Goal: Task Accomplishment & Management: Complete application form

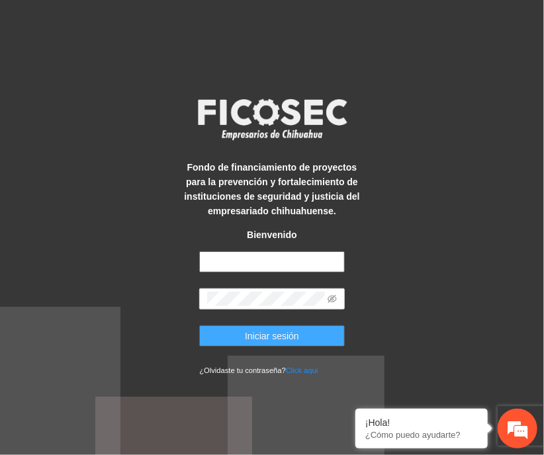
type input "**********"
click at [231, 342] on button "Iniciar sesión" at bounding box center [271, 336] width 145 height 21
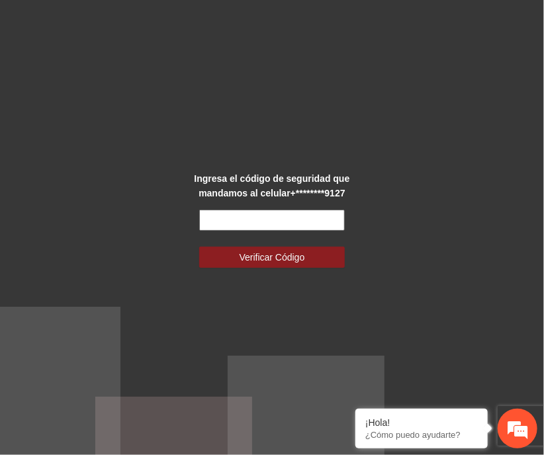
click at [247, 226] on input "text" at bounding box center [271, 220] width 145 height 21
type input "******"
click at [199, 247] on button "Verificar Código" at bounding box center [271, 257] width 145 height 21
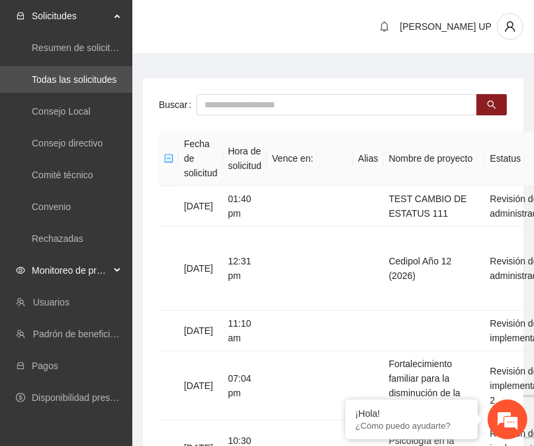
click at [69, 267] on span "Monitoreo de proyectos" at bounding box center [71, 270] width 78 height 26
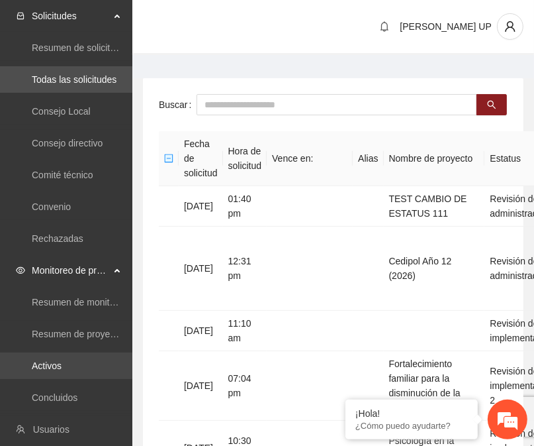
click at [54, 370] on link "Activos" at bounding box center [47, 365] width 30 height 11
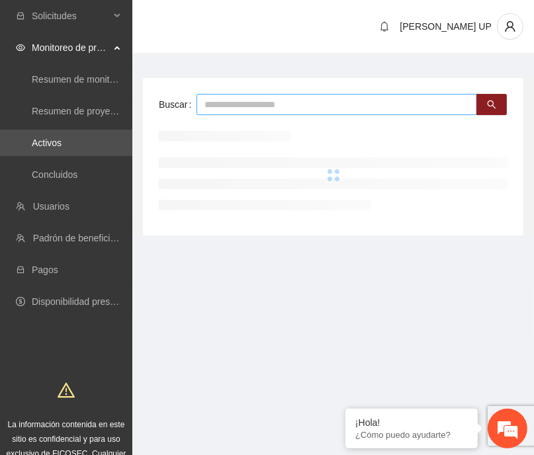
click at [222, 103] on input "text" at bounding box center [337, 104] width 281 height 21
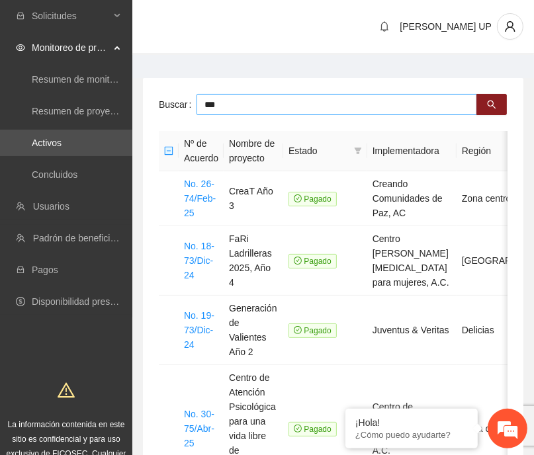
type input "***"
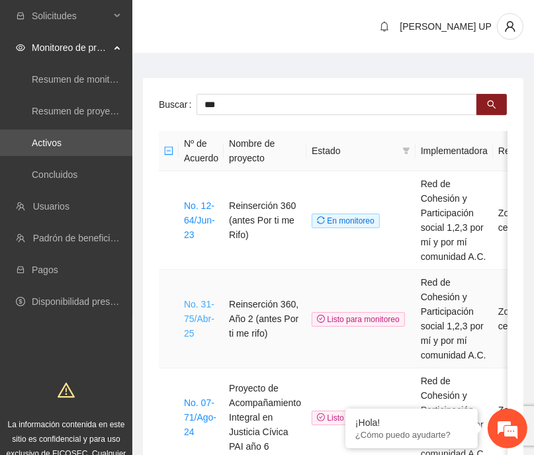
click at [187, 299] on link "No. 31-75/Abr-25" at bounding box center [199, 319] width 30 height 40
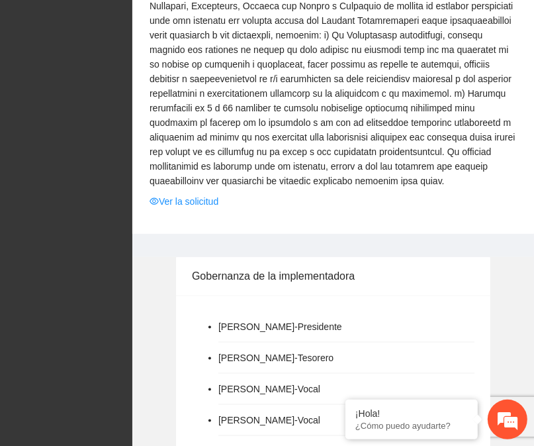
scroll to position [3610, 0]
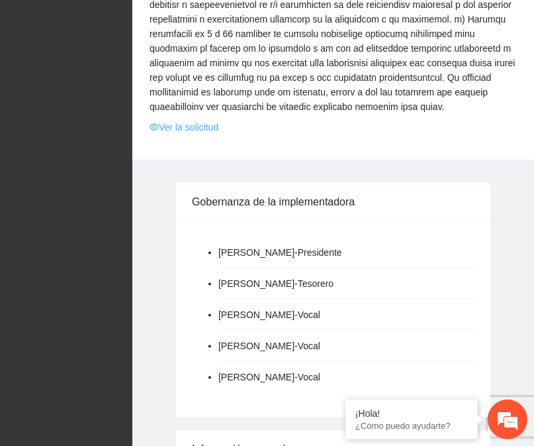
click at [186, 120] on link "Ver la solicitud" at bounding box center [184, 127] width 69 height 15
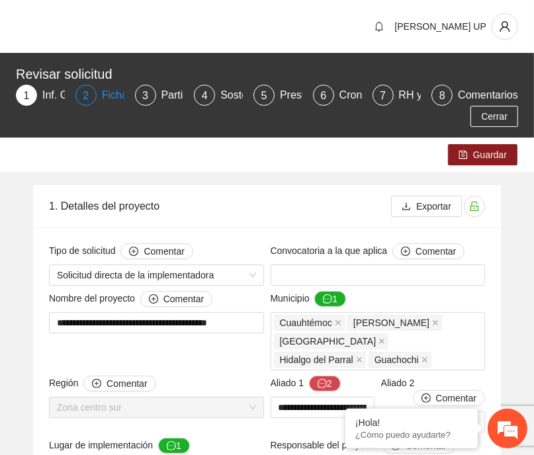
click at [95, 95] on div "2" at bounding box center [85, 95] width 21 height 21
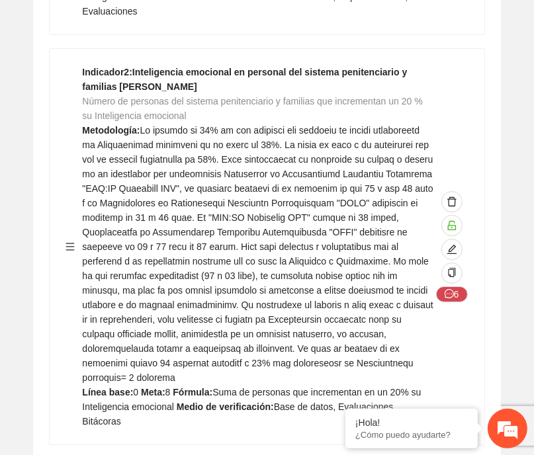
scroll to position [29212, 0]
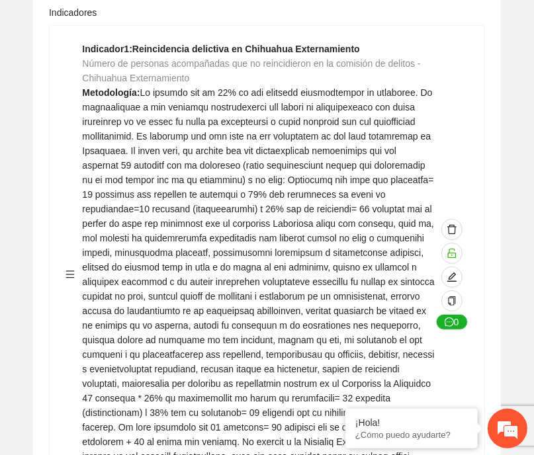
scroll to position [283, 0]
click at [448, 273] on icon "edit" at bounding box center [452, 277] width 11 height 11
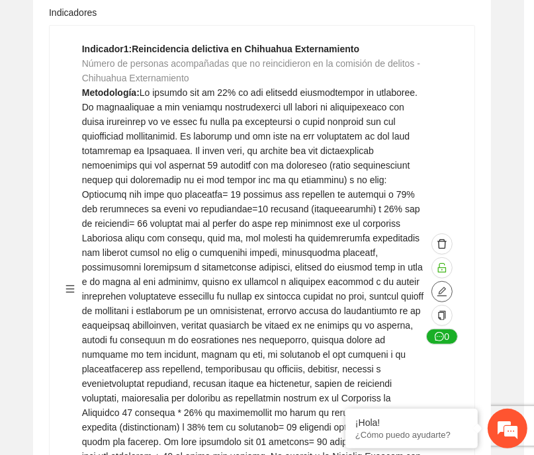
type textarea "**"
type input "**********"
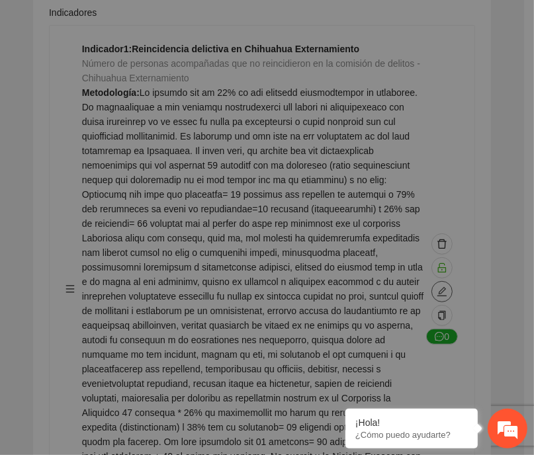
type textarea "**"
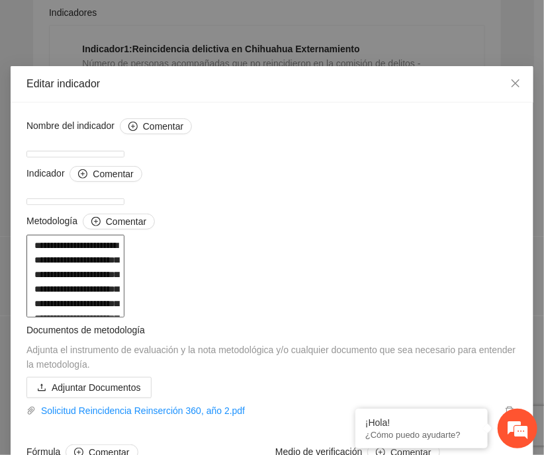
click at [124, 273] on textarea at bounding box center [75, 276] width 98 height 83
click at [520, 83] on span "Close" at bounding box center [516, 84] width 36 height 36
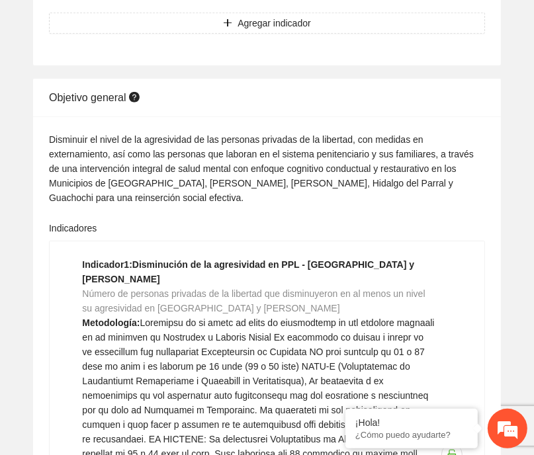
scroll to position [3032, 0]
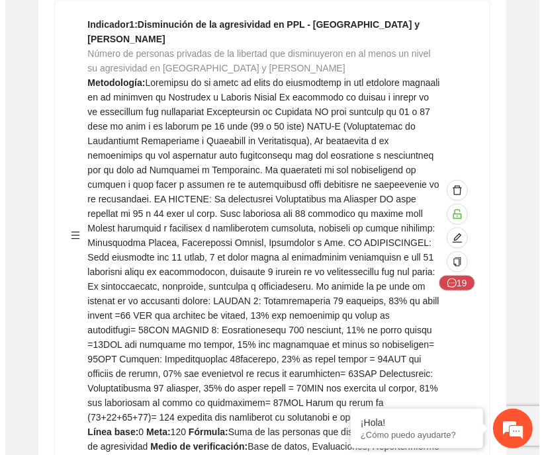
scroll to position [3263, 0]
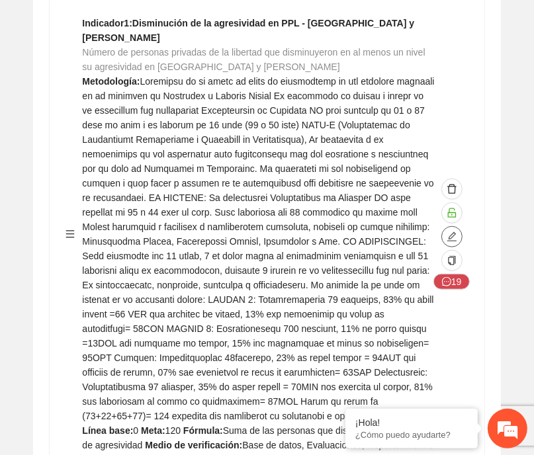
click at [448, 232] on icon "edit" at bounding box center [452, 237] width 11 height 11
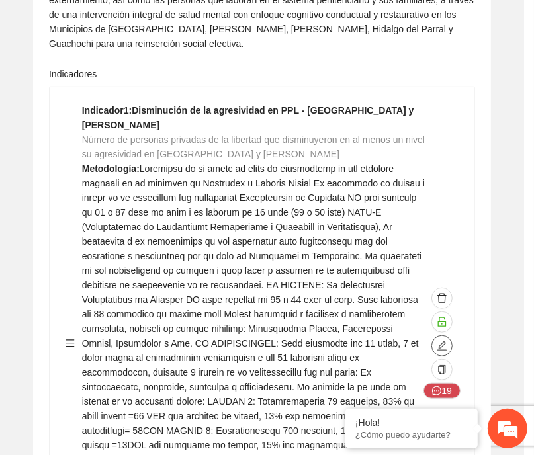
click at [450, 203] on textarea "**********" at bounding box center [266, 205] width 481 height 36
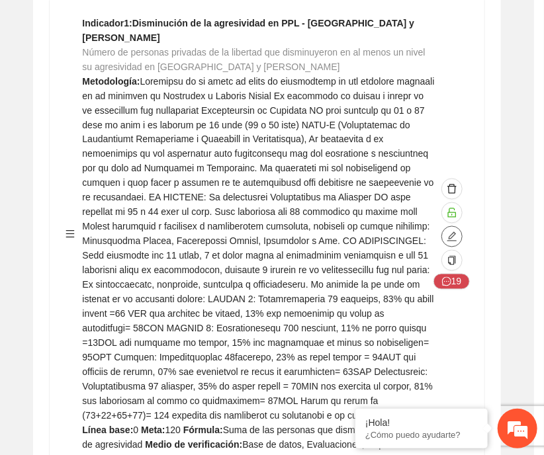
type textarea "*"
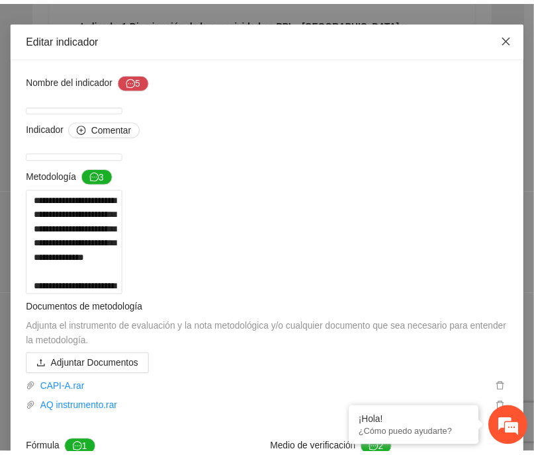
scroll to position [44, 0]
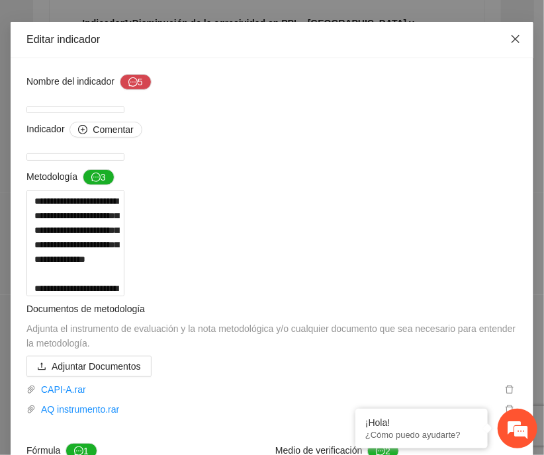
click at [513, 45] on span "Close" at bounding box center [516, 40] width 36 height 36
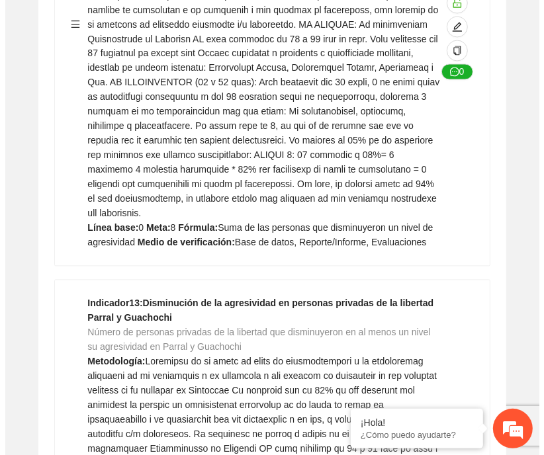
scroll to position [9306, 0]
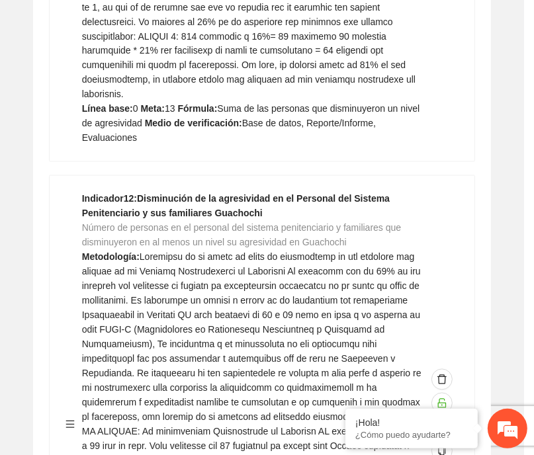
type textarea "*"
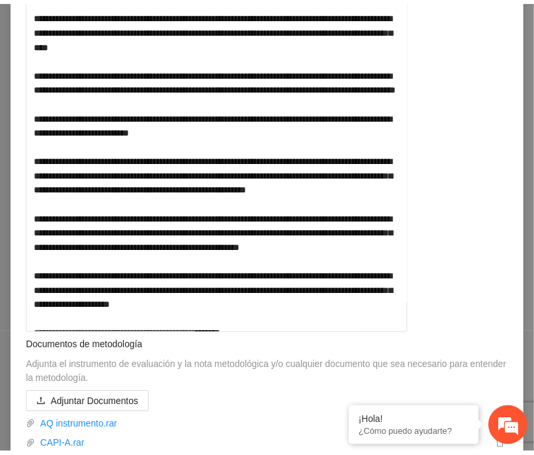
scroll to position [0, 0]
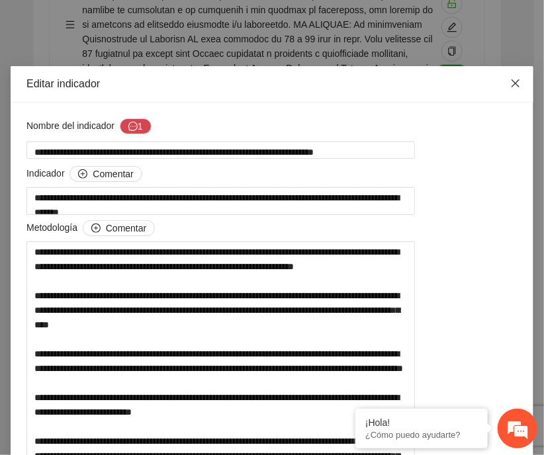
click at [500, 87] on span "Close" at bounding box center [516, 84] width 36 height 36
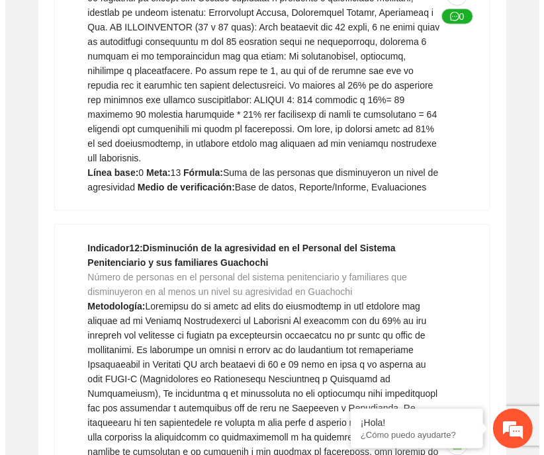
scroll to position [8860, 0]
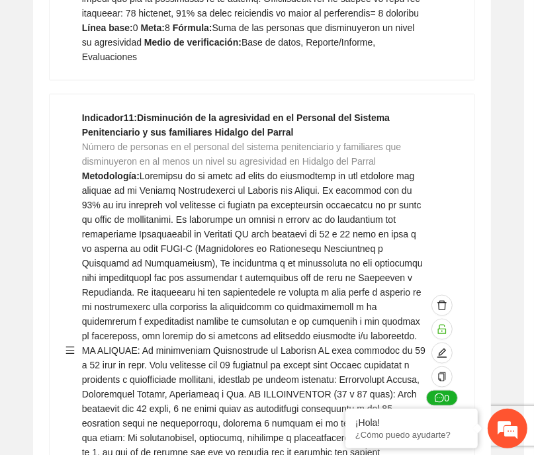
type textarea "*"
type input "**********"
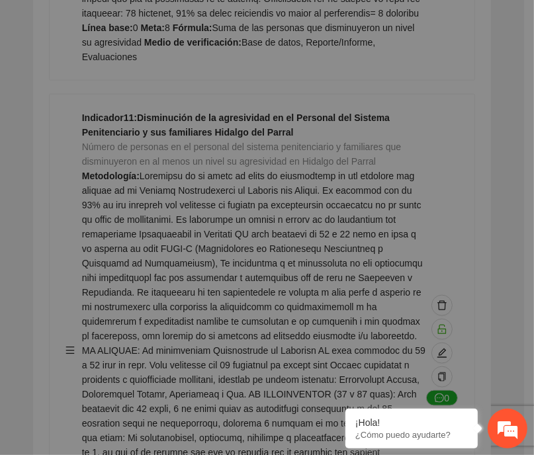
type textarea "*"
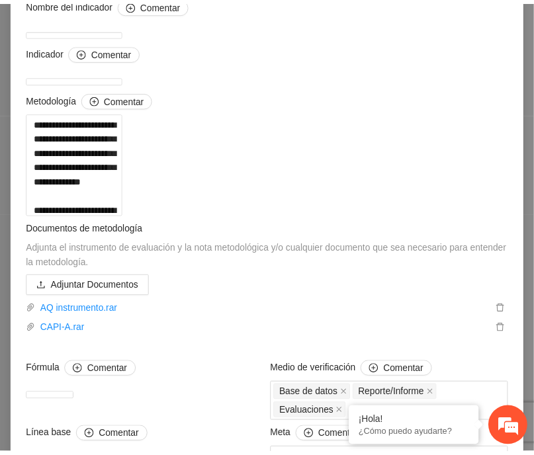
scroll to position [0, 0]
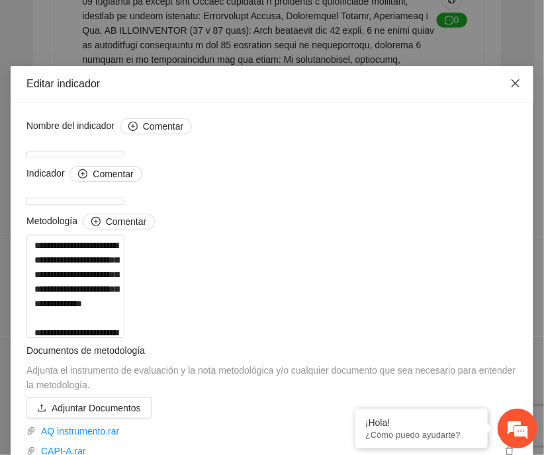
click at [510, 87] on icon "close" at bounding box center [515, 83] width 11 height 11
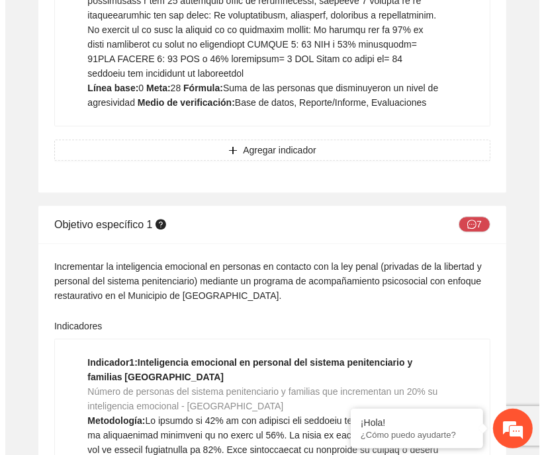
scroll to position [9984, 0]
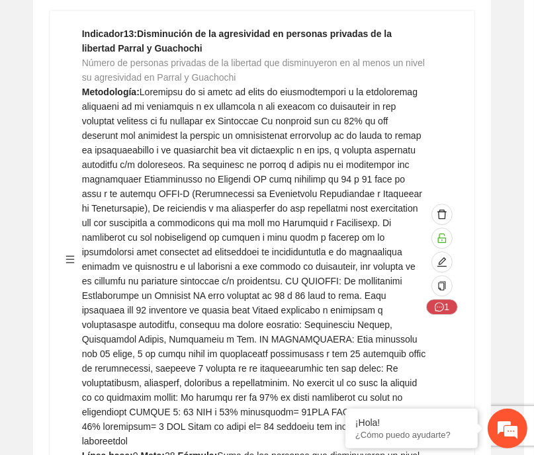
type textarea "*"
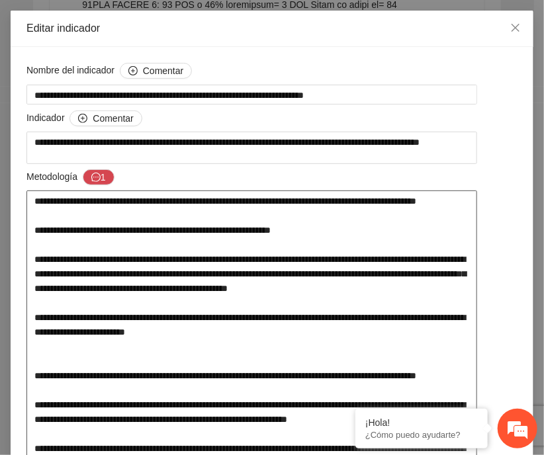
scroll to position [25, 0]
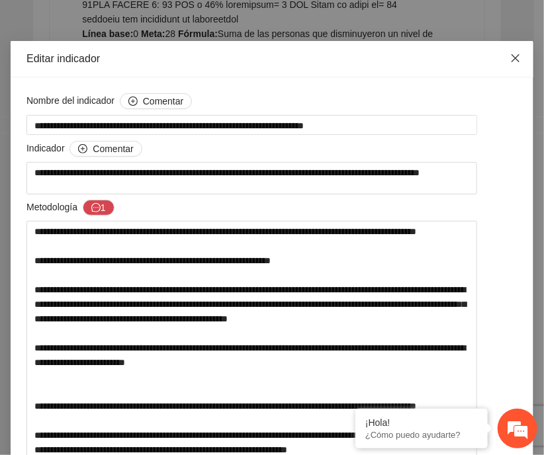
click at [511, 66] on span "Close" at bounding box center [516, 59] width 36 height 36
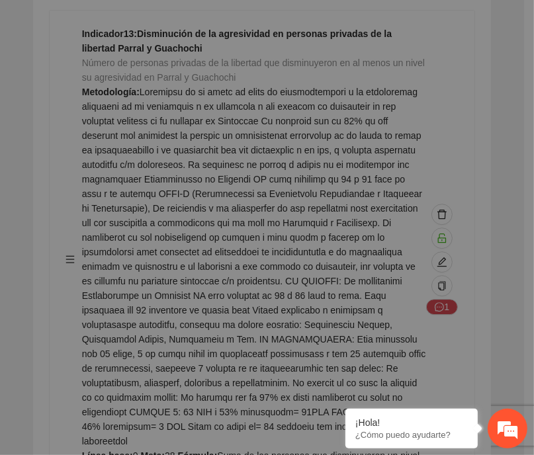
type textarea "*"
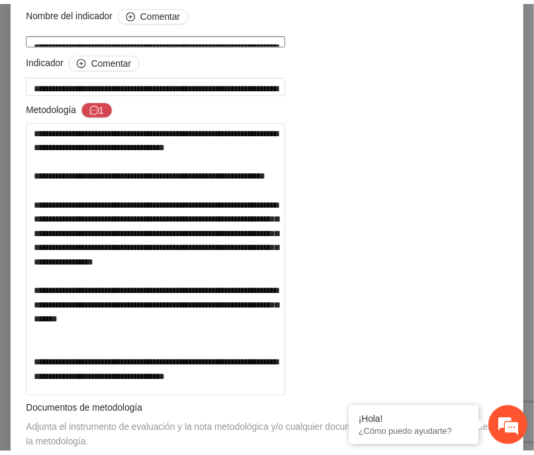
scroll to position [0, 0]
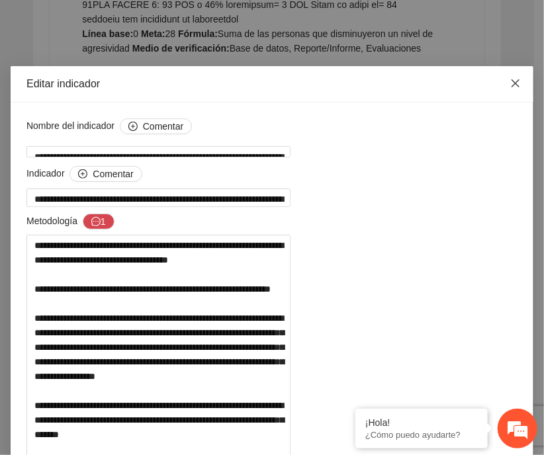
click at [505, 98] on span "Close" at bounding box center [516, 84] width 36 height 36
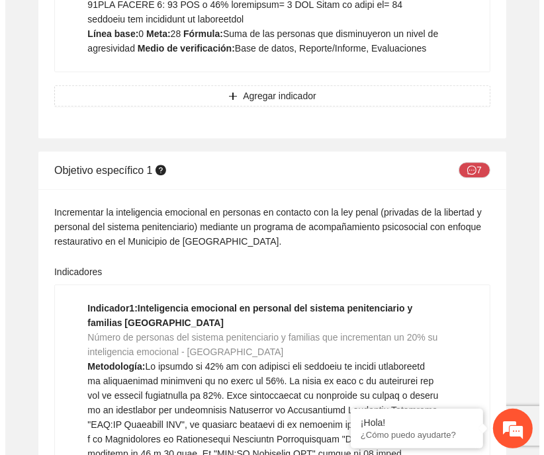
scroll to position [10057, 0]
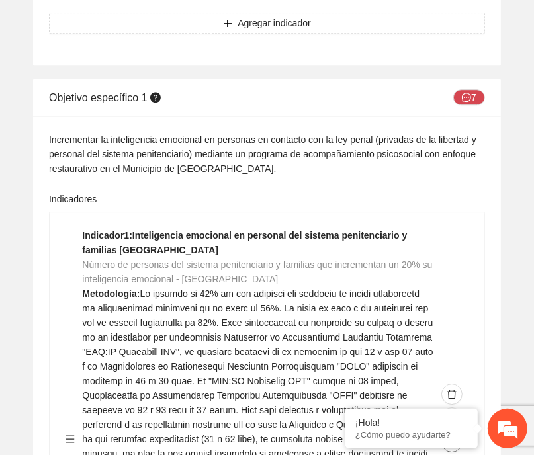
click at [450, 438] on icon "edit" at bounding box center [451, 442] width 9 height 9
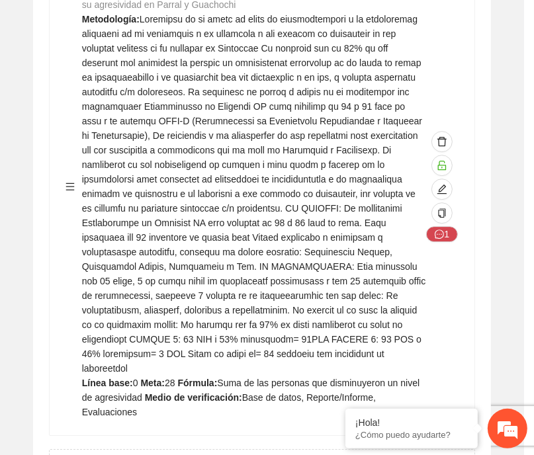
type textarea "*"
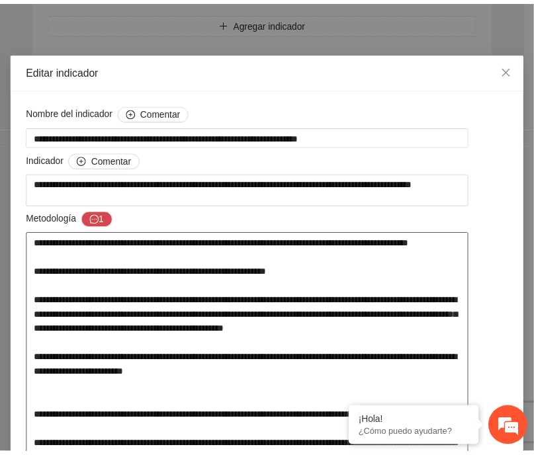
scroll to position [0, 0]
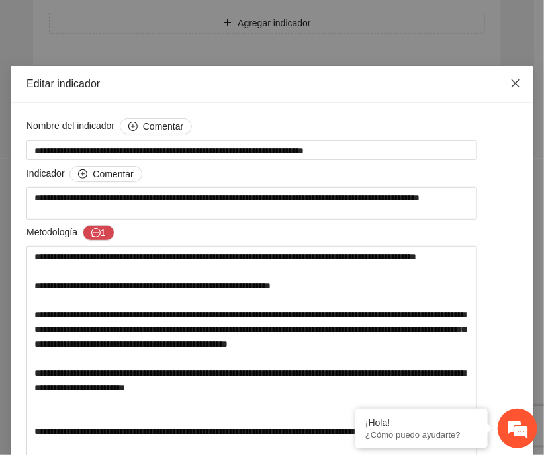
click at [512, 84] on icon "close" at bounding box center [516, 83] width 8 height 8
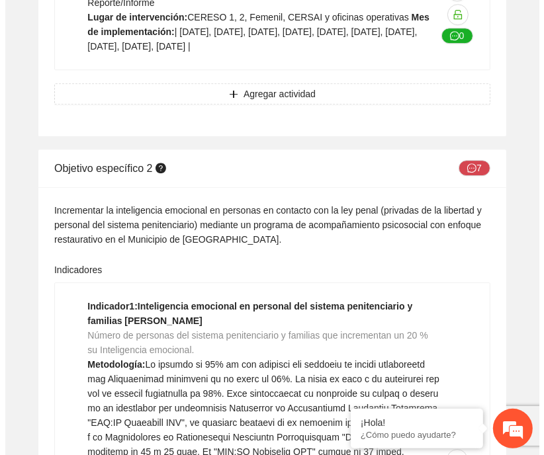
scroll to position [23476, 0]
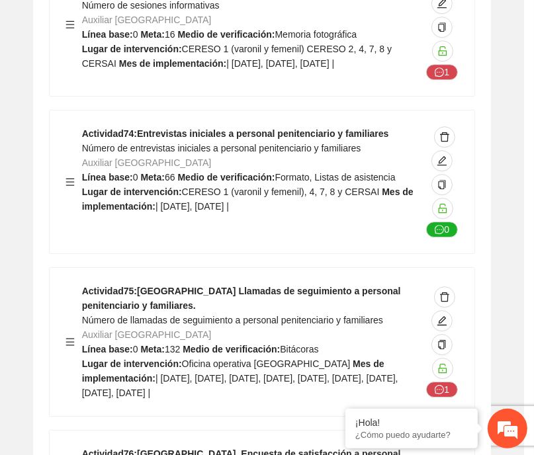
type textarea "*"
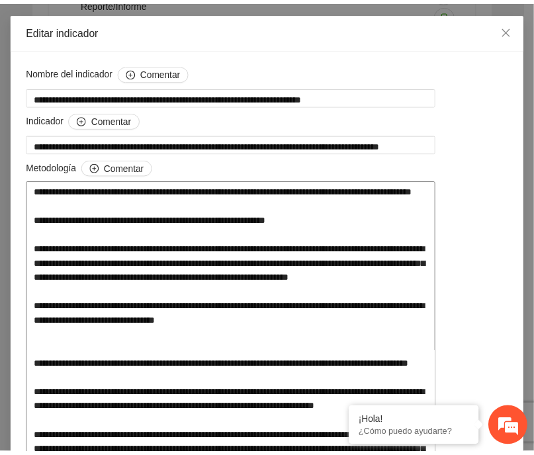
scroll to position [0, 0]
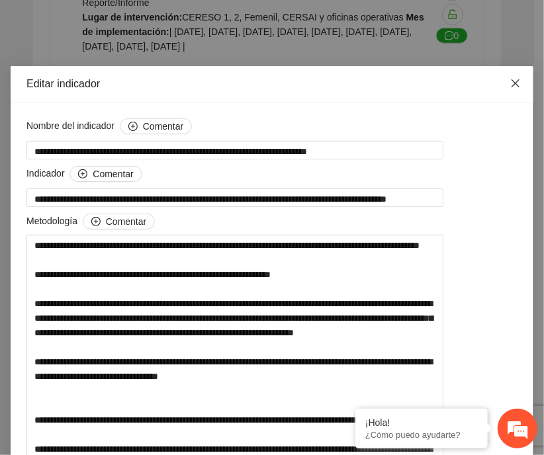
click at [502, 82] on span "Close" at bounding box center [516, 84] width 36 height 36
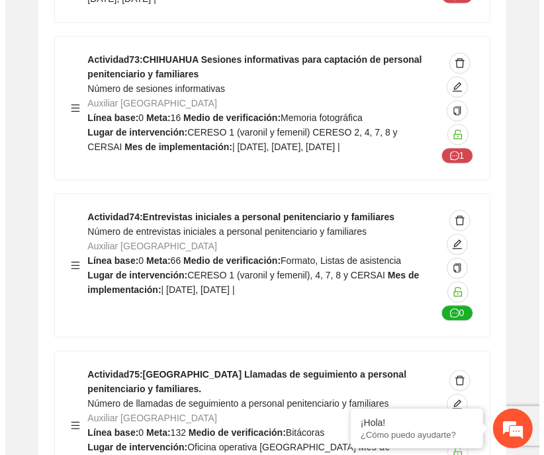
scroll to position [22859, 0]
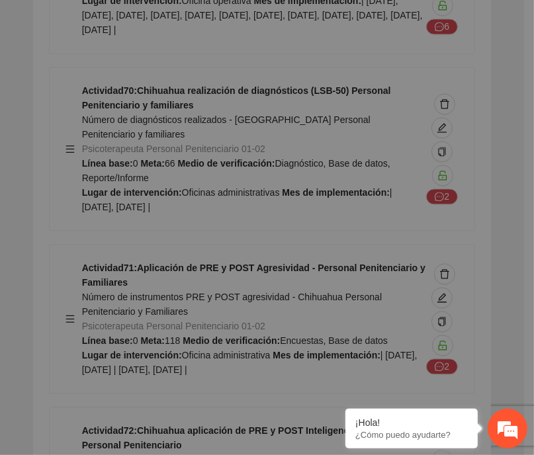
type textarea "**********"
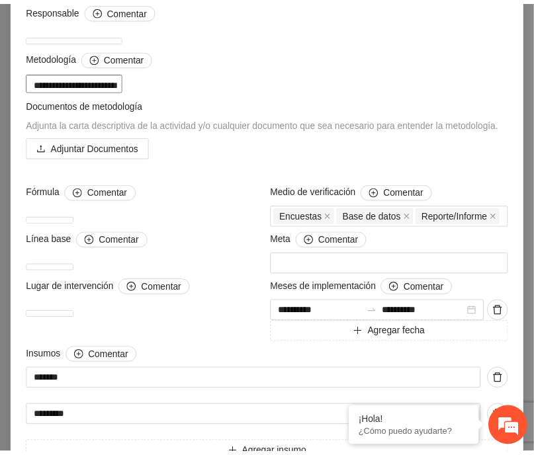
scroll to position [0, 0]
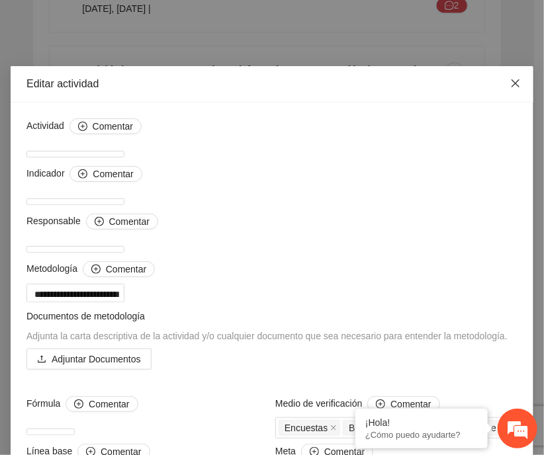
click at [510, 87] on icon "close" at bounding box center [515, 83] width 11 height 11
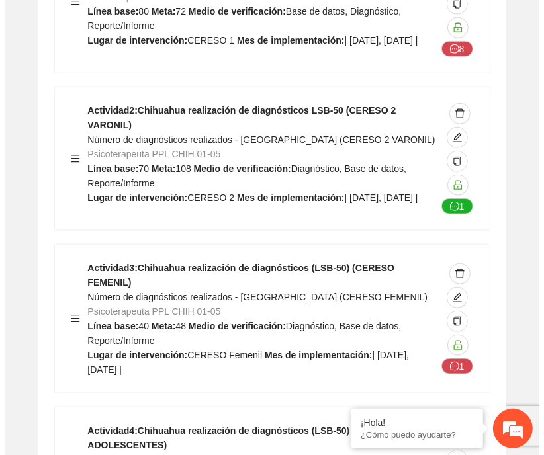
scroll to position [11639, 0]
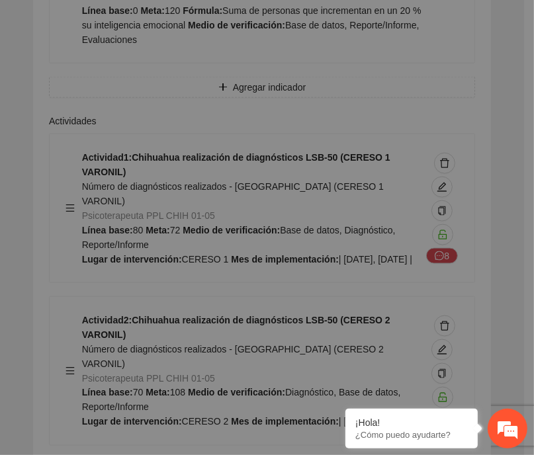
type textarea "********"
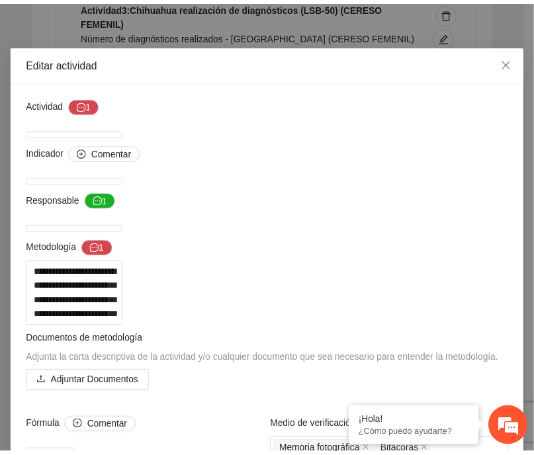
scroll to position [0, 0]
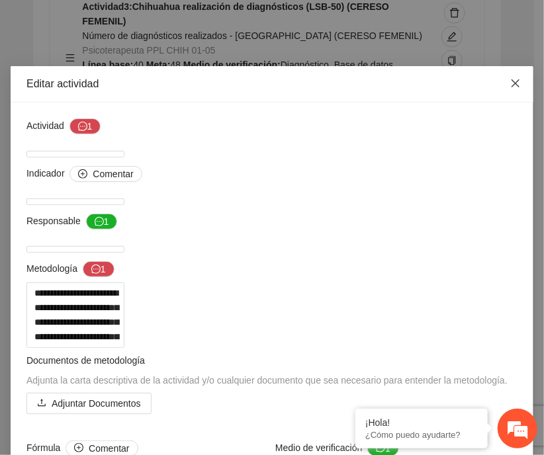
click at [501, 83] on span "Close" at bounding box center [516, 84] width 36 height 36
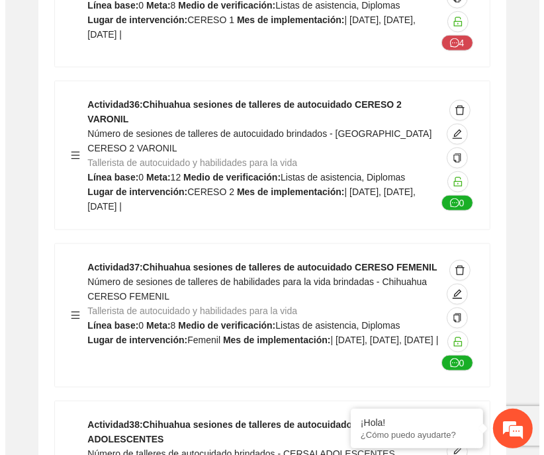
scroll to position [17116, 0]
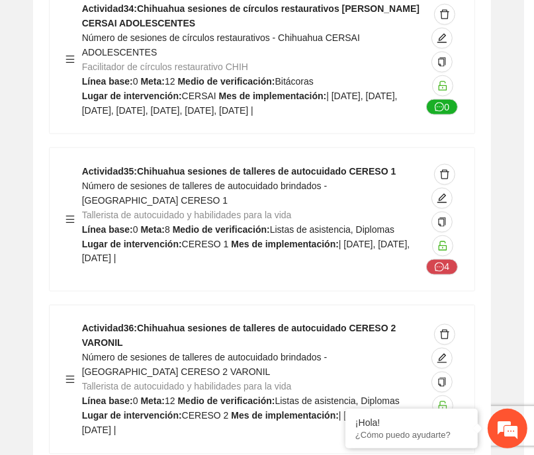
click at [457, 222] on div "Responsable Comentar" at bounding box center [266, 224] width 481 height 21
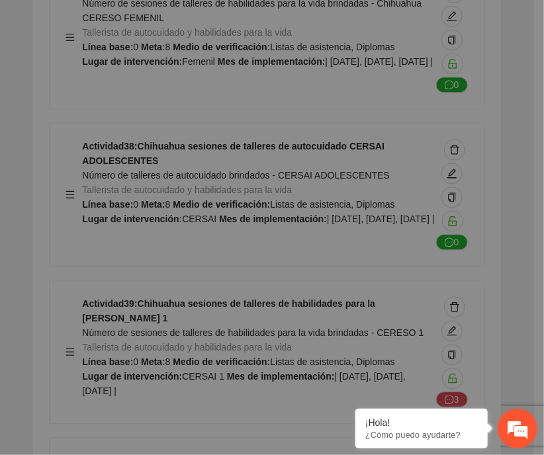
type textarea "********"
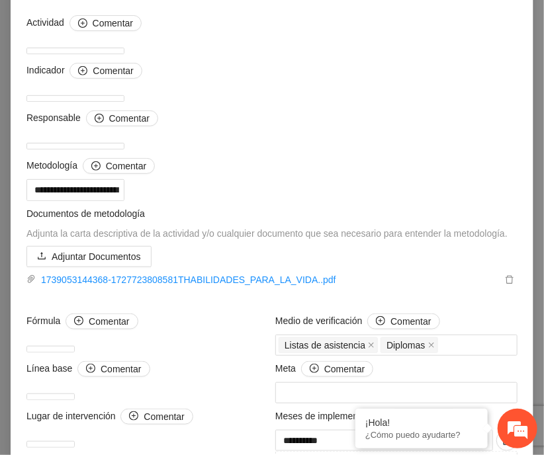
scroll to position [90, 0]
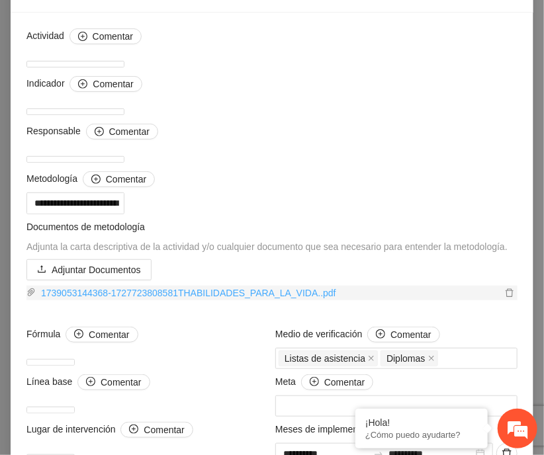
click at [230, 301] on link "1739053144368-1727723808581THABILIDADES_PARA_LA_VIDA..pdf" at bounding box center [269, 293] width 466 height 15
